Goal: Navigation & Orientation: Find specific page/section

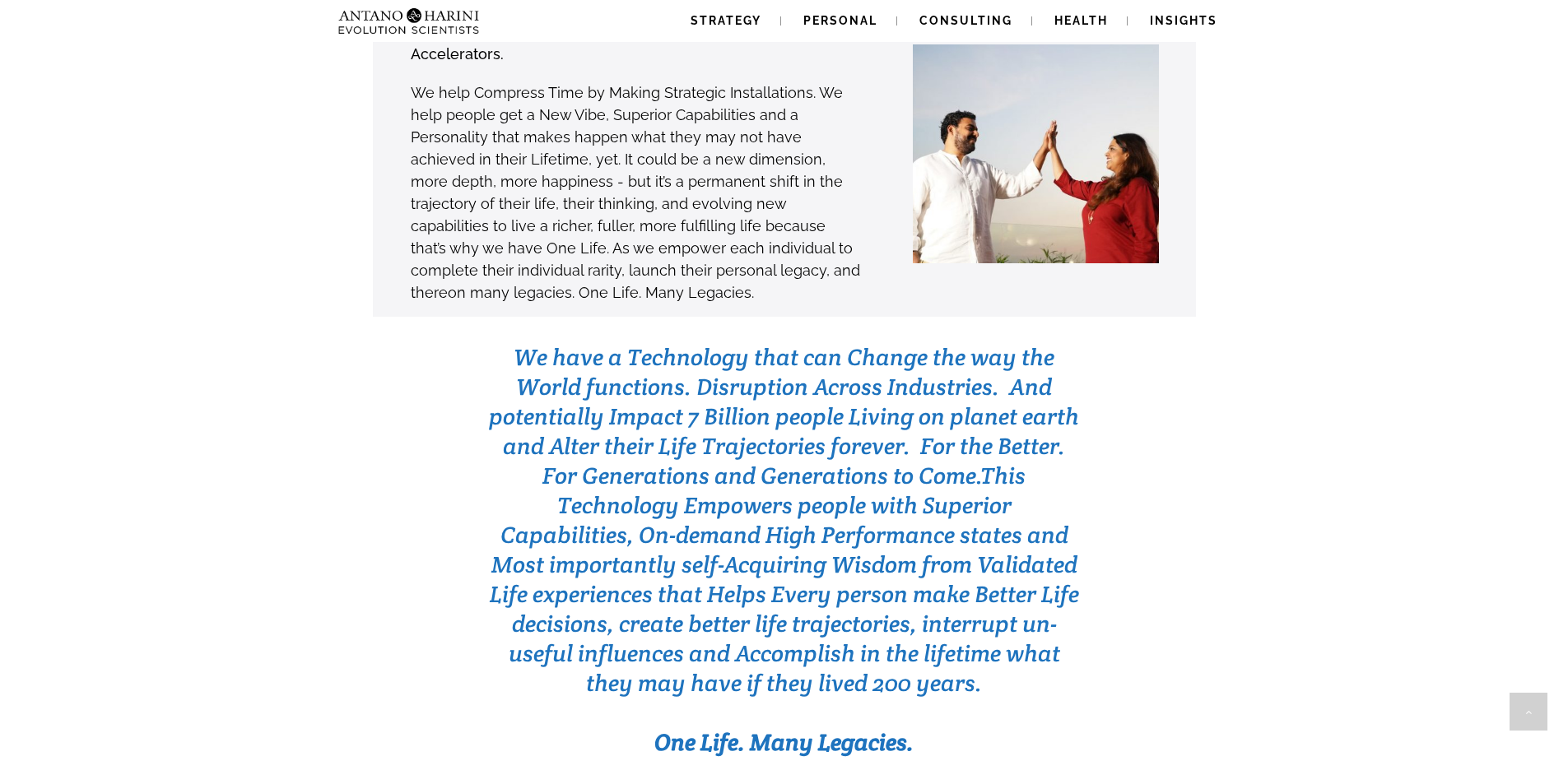
scroll to position [4954, 0]
click at [760, 25] on span "Strategy" at bounding box center [726, 21] width 71 height 13
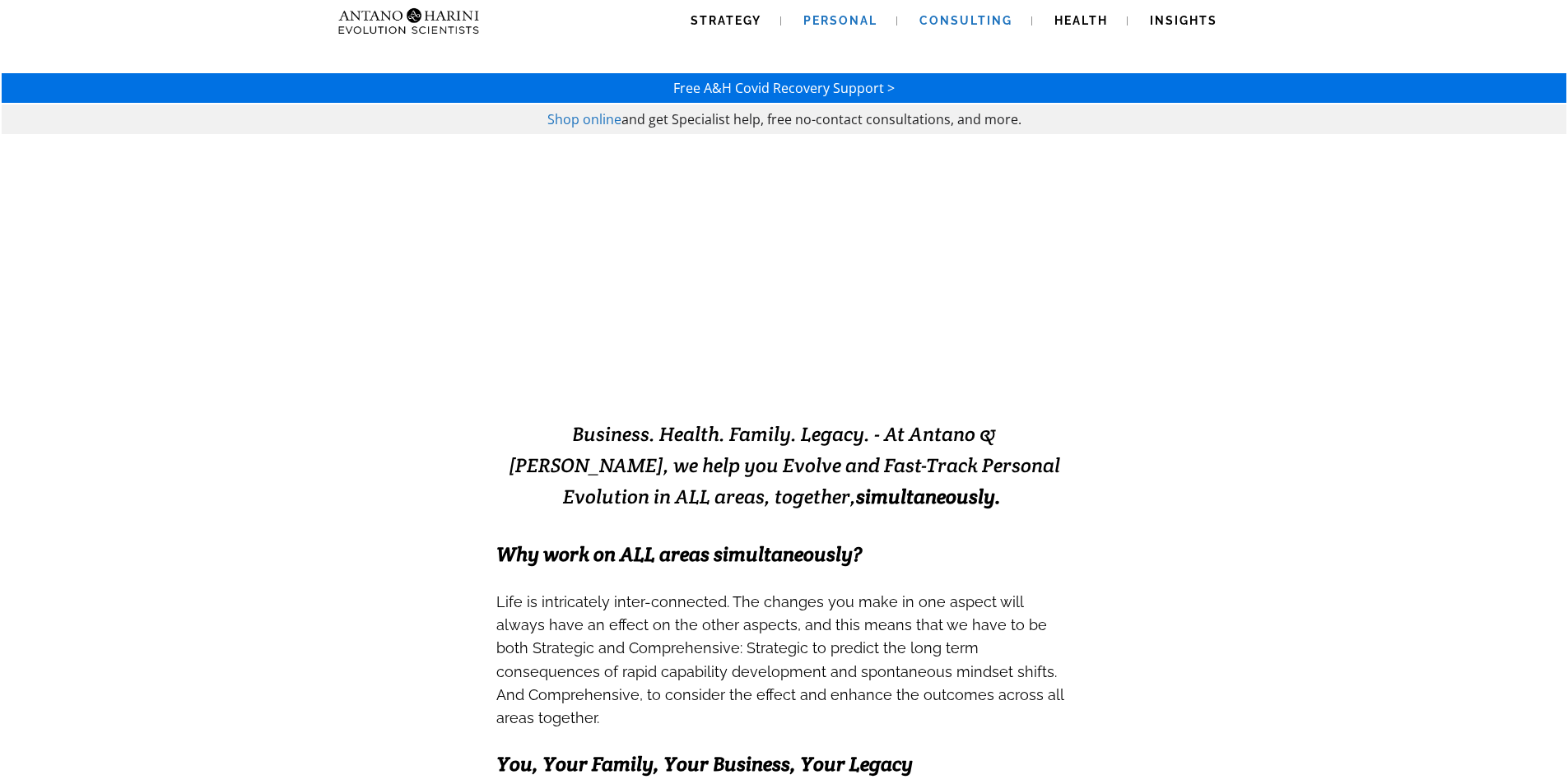
click at [924, 21] on span "Consulting" at bounding box center [966, 21] width 93 height 13
